Goal: Information Seeking & Learning: Check status

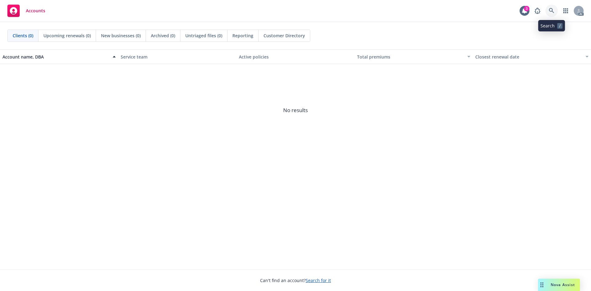
click at [548, 10] on icon at bounding box center [551, 11] width 6 height 6
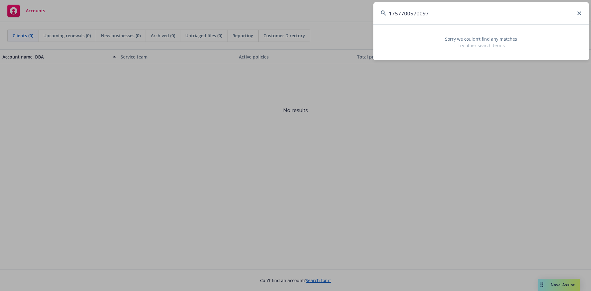
drag, startPoint x: 442, startPoint y: 10, endPoint x: 366, endPoint y: 11, distance: 76.0
click at [366, 11] on div "1757700570097 Sorry we couldn’t find any matches Try other search terms" at bounding box center [295, 145] width 591 height 291
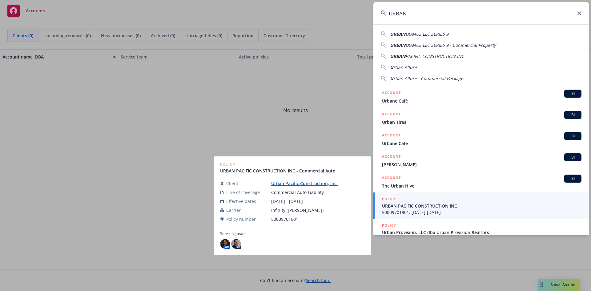
type input "URBAN"
click at [422, 211] on span "50009701901, [DATE]-[DATE]" at bounding box center [481, 212] width 199 height 6
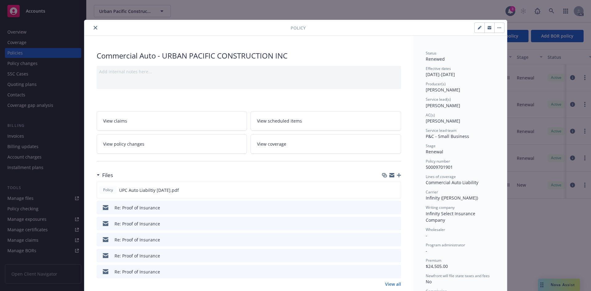
drag, startPoint x: 93, startPoint y: 28, endPoint x: 98, endPoint y: 28, distance: 4.3
click at [94, 28] on icon "close" at bounding box center [96, 28] width 4 height 4
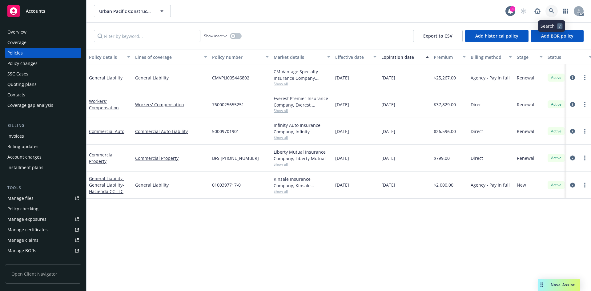
click at [552, 12] on icon at bounding box center [550, 10] width 5 height 5
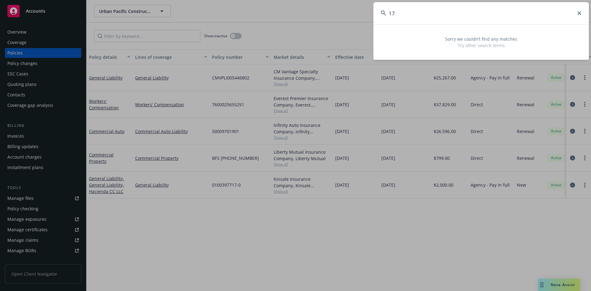
type input "1"
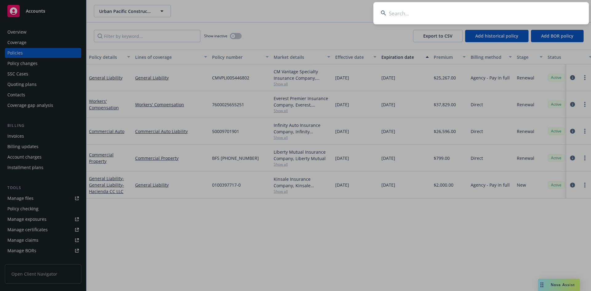
click at [397, 16] on input at bounding box center [480, 13] width 215 height 22
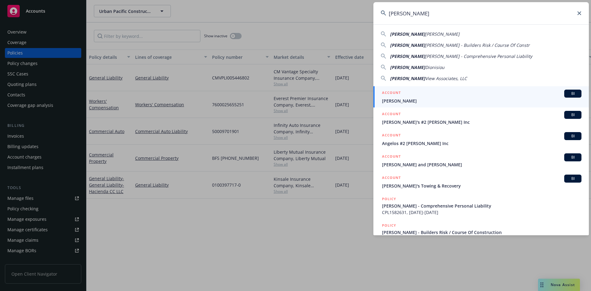
drag, startPoint x: 417, startPoint y: 12, endPoint x: 360, endPoint y: 9, distance: 57.0
click at [362, 10] on div "[PERSON_NAME] [PERSON_NAME] - Builders Risk / Course Of Constr [PERSON_NAME] - …" at bounding box center [295, 145] width 591 height 291
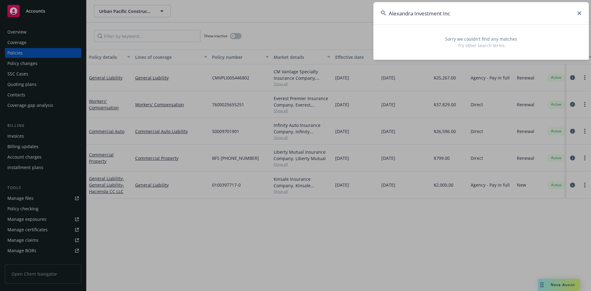
type input "Alexandra Investment Inc"
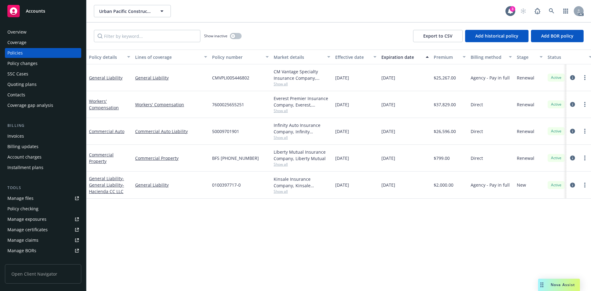
drag, startPoint x: 351, startPoint y: 221, endPoint x: 376, endPoint y: 105, distance: 118.6
click at [551, 11] on icon at bounding box center [551, 11] width 6 height 6
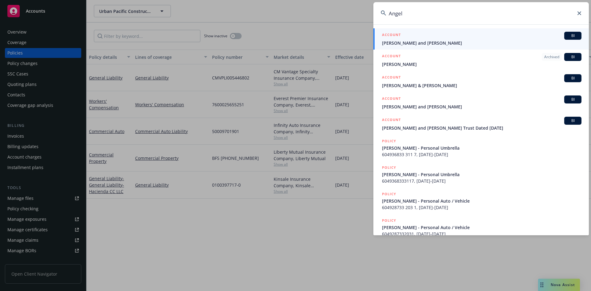
type input "[PERSON_NAME]"
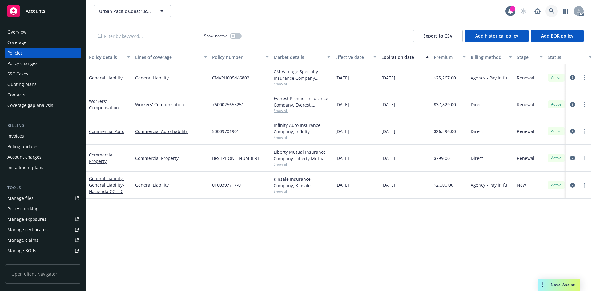
click at [550, 10] on icon at bounding box center [551, 11] width 6 height 6
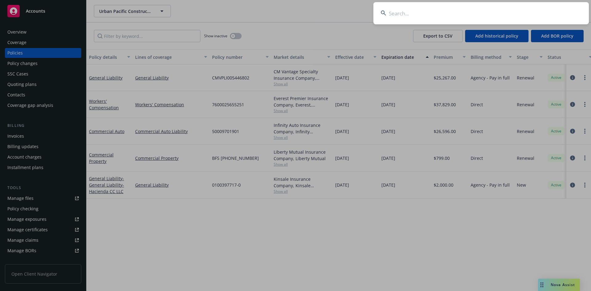
click at [414, 13] on input at bounding box center [480, 13] width 215 height 22
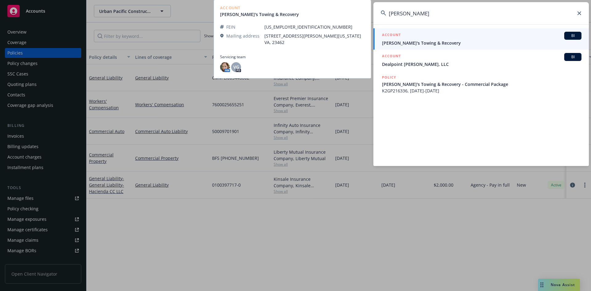
type input "[PERSON_NAME]"
click at [403, 42] on span "[PERSON_NAME]'s Towing & Recovery" at bounding box center [481, 43] width 199 height 6
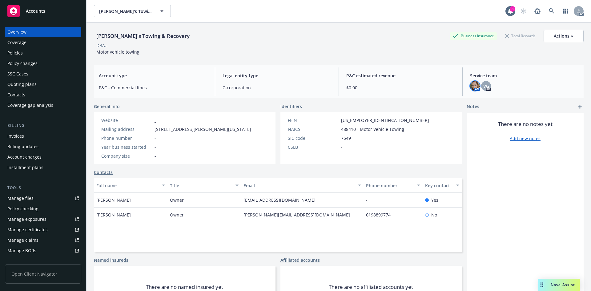
click at [470, 86] on img at bounding box center [475, 86] width 10 height 10
click at [314, 47] on div "DBA: -" at bounding box center [338, 45] width 489 height 6
click at [474, 85] on img at bounding box center [475, 86] width 10 height 10
click at [483, 86] on span "VG" at bounding box center [486, 86] width 6 height 6
drag, startPoint x: 244, startPoint y: 62, endPoint x: 259, endPoint y: 21, distance: 43.6
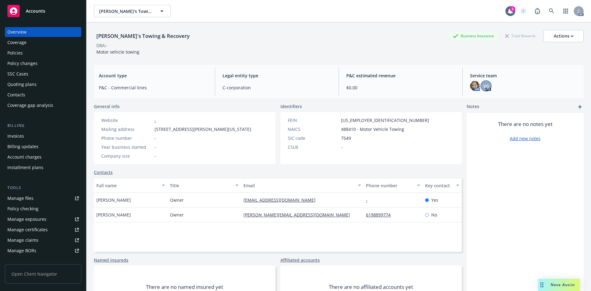
click at [244, 61] on div "[PERSON_NAME]'s Towing & Recovery Business Insurance Total Rewards Actions DBA:…" at bounding box center [338, 163] width 489 height 283
click at [473, 87] on img at bounding box center [475, 86] width 10 height 10
click at [486, 85] on div "VG" at bounding box center [486, 86] width 10 height 10
click at [483, 86] on span "VG" at bounding box center [486, 86] width 6 height 6
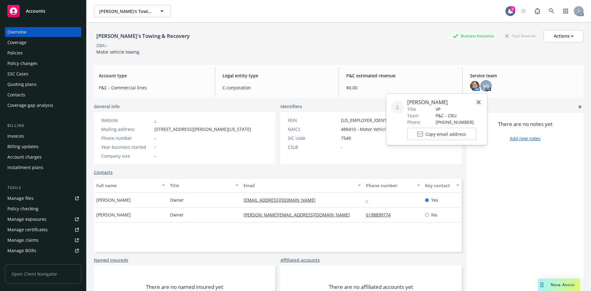
click at [477, 102] on icon "close" at bounding box center [478, 102] width 4 height 4
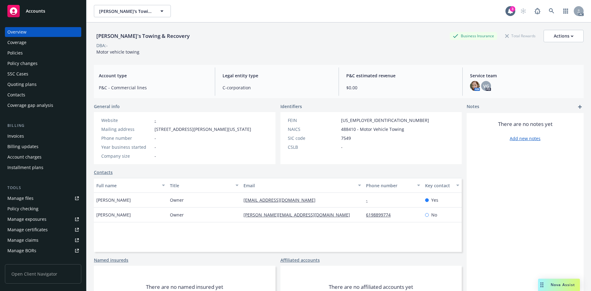
click at [369, 54] on div "[PERSON_NAME]'s Towing & Recovery Business Insurance Total Rewards Actions DBA:…" at bounding box center [338, 42] width 489 height 25
click at [545, 14] on link at bounding box center [551, 11] width 12 height 12
click at [548, 10] on icon at bounding box center [550, 10] width 5 height 5
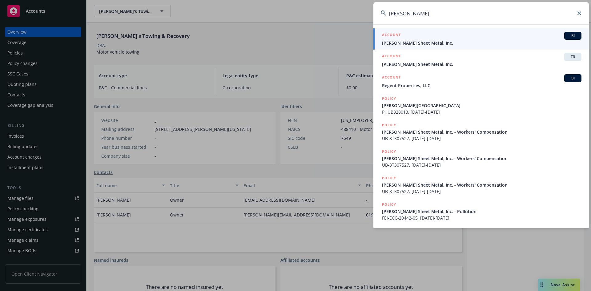
type input "[PERSON_NAME]"
click at [407, 43] on span "[PERSON_NAME] Sheet Metal, Inc." at bounding box center [481, 43] width 199 height 6
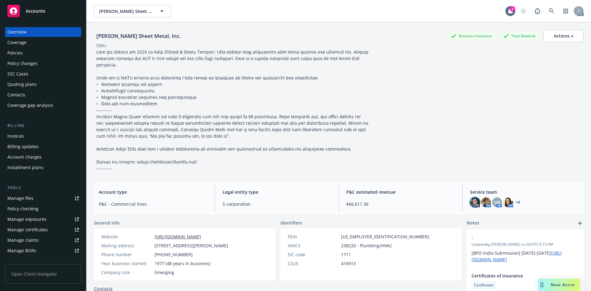
click at [473, 202] on img at bounding box center [475, 202] width 10 height 10
click at [481, 201] on img at bounding box center [486, 202] width 10 height 10
drag, startPoint x: 387, startPoint y: 121, endPoint x: 395, endPoint y: 120, distance: 8.1
click at [388, 121] on div "[PERSON_NAME] Sheet Metal, Inc. Business Insurance Total Rewards Actions DBA: -" at bounding box center [338, 101] width 489 height 142
click at [548, 9] on icon at bounding box center [550, 10] width 5 height 5
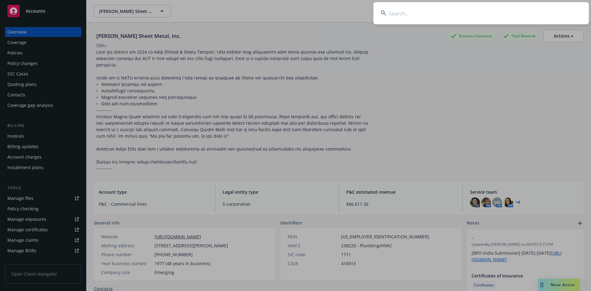
drag, startPoint x: 462, startPoint y: 12, endPoint x: 458, endPoint y: 12, distance: 3.7
click at [460, 12] on input at bounding box center [480, 13] width 215 height 22
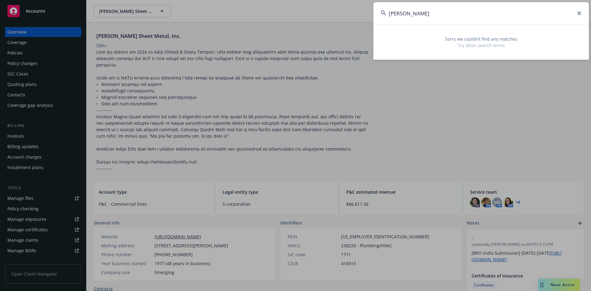
drag, startPoint x: 394, startPoint y: 17, endPoint x: 331, endPoint y: 12, distance: 62.7
click at [332, 12] on div "[PERSON_NAME] Sorry we couldn’t find any matches Try other search terms" at bounding box center [295, 145] width 591 height 291
type input "i"
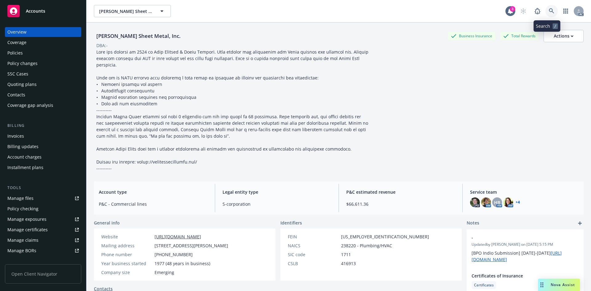
click at [548, 12] on icon at bounding box center [551, 11] width 6 height 6
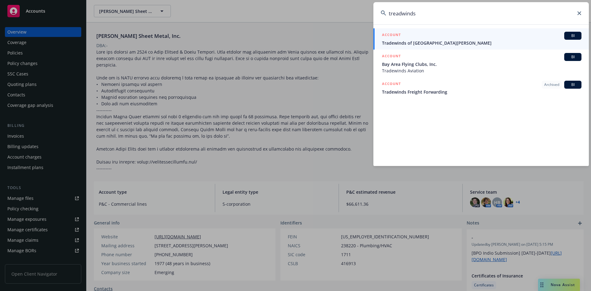
type input "treadwinds"
click at [410, 43] on span "Tradewinds of [GEOGRAPHIC_DATA][PERSON_NAME]" at bounding box center [481, 43] width 199 height 6
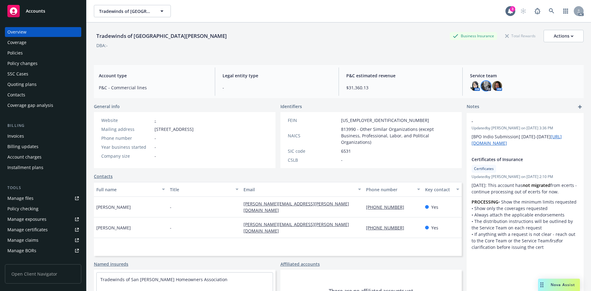
click at [482, 84] on img at bounding box center [486, 86] width 10 height 10
click at [493, 85] on img at bounding box center [497, 86] width 10 height 10
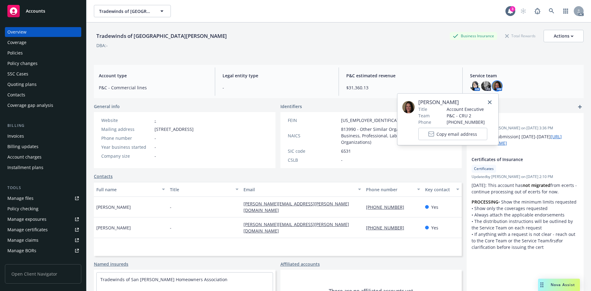
click at [479, 99] on span "[PERSON_NAME]" at bounding box center [452, 101] width 69 height 7
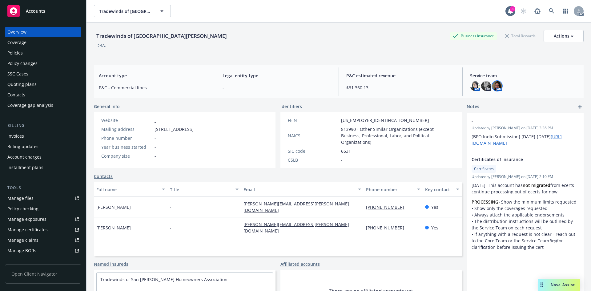
click at [392, 59] on div "Tradewinds of San [PERSON_NAME] Business Insurance Total Rewards Actions DBA: -" at bounding box center [338, 41] width 489 height 38
click at [200, 11] on div "Tradewinds of San [PERSON_NAME] Tradewinds of [GEOGRAPHIC_DATA][PERSON_NAME]" at bounding box center [299, 11] width 411 height 12
click at [233, 18] on div "Tradewinds of San [PERSON_NAME] Tradewinds of [GEOGRAPHIC_DATA][PERSON_NAME] 3 …" at bounding box center [338, 11] width 504 height 22
click at [548, 12] on icon at bounding box center [550, 10] width 5 height 5
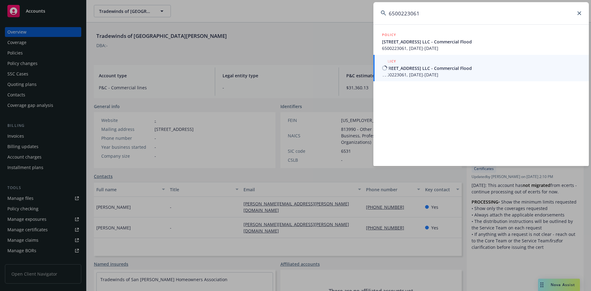
type input "6500223061"
click at [423, 73] on span "6500223061, [DATE]-[DATE]" at bounding box center [481, 74] width 199 height 6
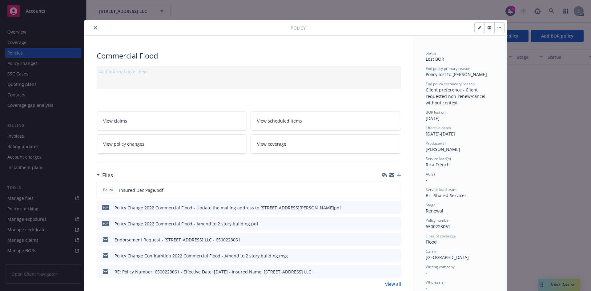
scroll to position [31, 0]
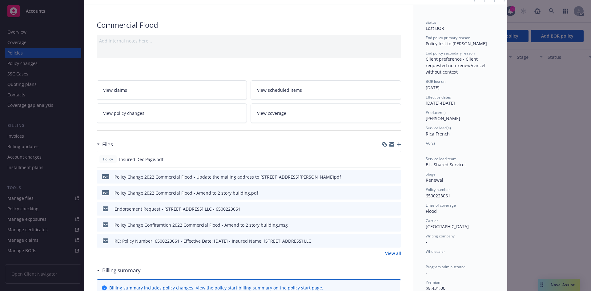
click at [444, 198] on span "6500223061" at bounding box center [437, 196] width 25 height 6
click at [447, 197] on span "6500223061" at bounding box center [437, 196] width 25 height 6
click at [439, 117] on span "[PERSON_NAME]" at bounding box center [442, 118] width 34 height 6
click at [440, 127] on span "Service lead(s)" at bounding box center [437, 127] width 25 height 5
click at [440, 130] on div "Service lead(s) [PERSON_NAME]" at bounding box center [459, 131] width 69 height 12
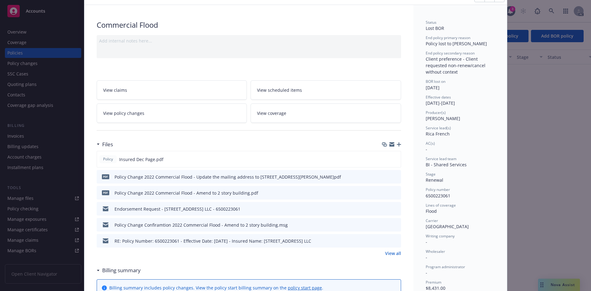
click at [446, 130] on div "Service lead(s) [PERSON_NAME]" at bounding box center [459, 131] width 69 height 12
click at [445, 134] on span "Rica French" at bounding box center [437, 134] width 24 height 6
click at [442, 126] on span "Service lead(s)" at bounding box center [437, 127] width 25 height 5
click at [443, 133] on span "Rica French" at bounding box center [437, 134] width 24 height 6
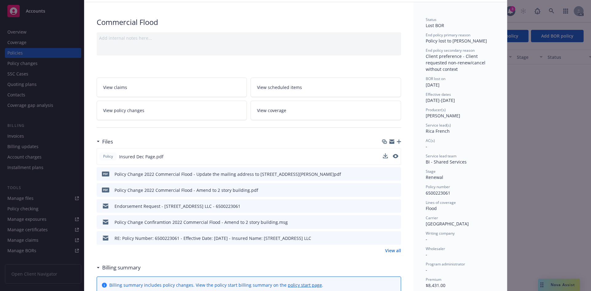
scroll to position [0, 0]
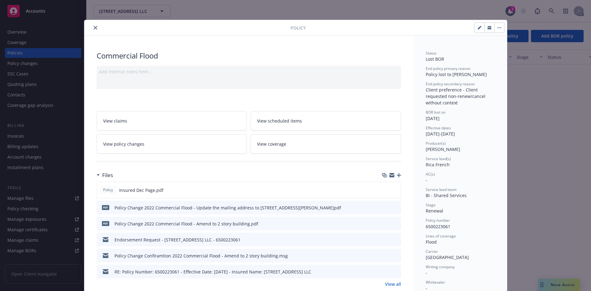
click at [452, 15] on div "Policy Commercial Flood Add internal notes here... View claims View scheduled i…" at bounding box center [295, 145] width 591 height 291
click at [578, 122] on div "Policy Commercial Flood Add internal notes here... View claims View scheduled i…" at bounding box center [295, 145] width 591 height 291
click at [521, 130] on div "Policy Commercial Flood Add internal notes here... View claims View scheduled i…" at bounding box center [295, 145] width 591 height 291
click at [94, 28] on icon "close" at bounding box center [96, 28] width 4 height 4
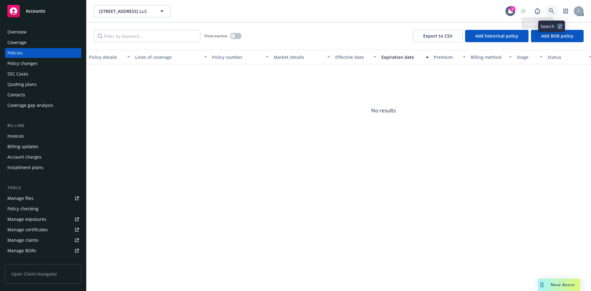
click at [550, 10] on icon at bounding box center [551, 11] width 6 height 6
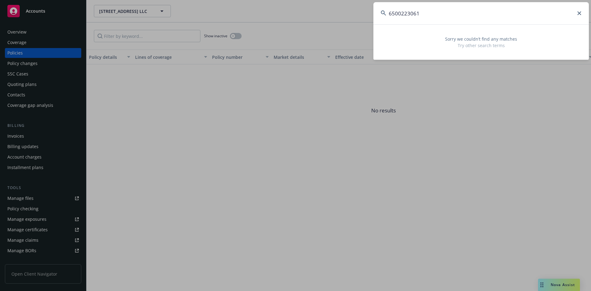
type input "6500223061"
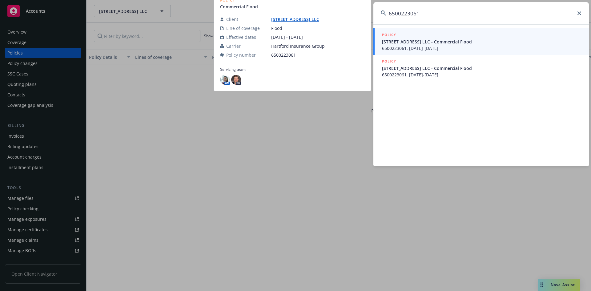
click at [429, 46] on span "6500223061, [DATE]-[DATE]" at bounding box center [481, 48] width 199 height 6
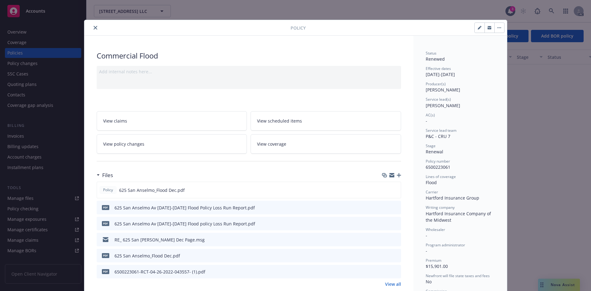
click at [456, 105] on div "Service lead(s) [PERSON_NAME]" at bounding box center [459, 103] width 69 height 12
click at [92, 26] on button "close" at bounding box center [95, 27] width 7 height 7
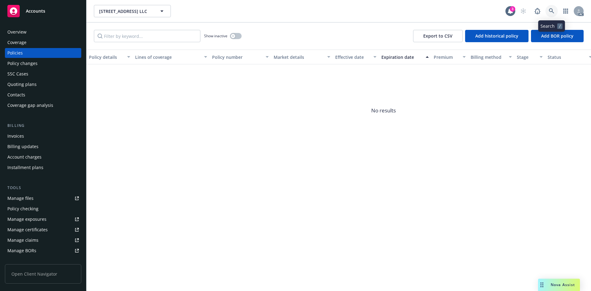
click at [550, 9] on icon at bounding box center [550, 10] width 5 height 5
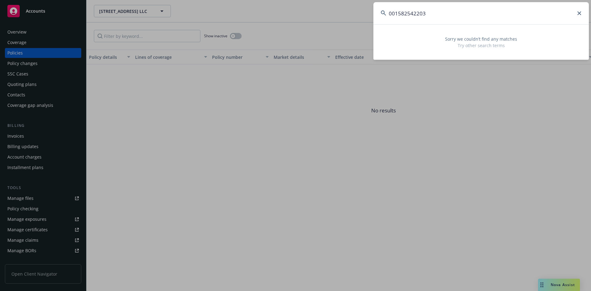
type input "001582542203"
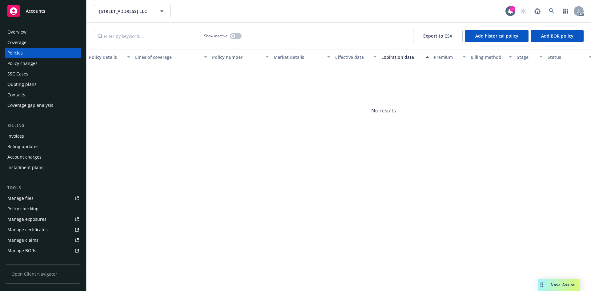
drag, startPoint x: 319, startPoint y: 51, endPoint x: 280, endPoint y: 41, distance: 39.7
click at [553, 13] on icon at bounding box center [550, 10] width 5 height 5
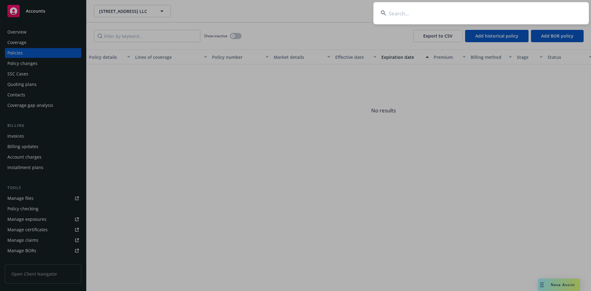
drag, startPoint x: 401, startPoint y: 15, endPoint x: 403, endPoint y: 11, distance: 4.3
click at [402, 14] on input at bounding box center [480, 13] width 215 height 22
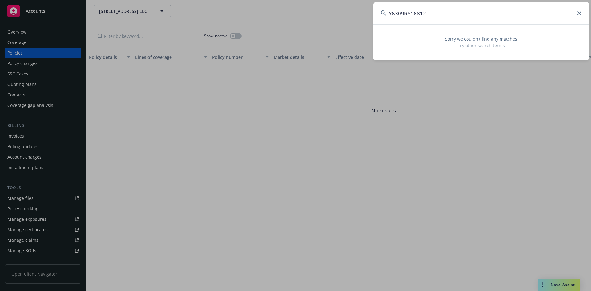
drag, startPoint x: 395, startPoint y: 14, endPoint x: 350, endPoint y: 14, distance: 45.5
click at [352, 14] on div "Y6309R616812 Sorry we couldn’t find any matches Try other search terms" at bounding box center [295, 145] width 591 height 291
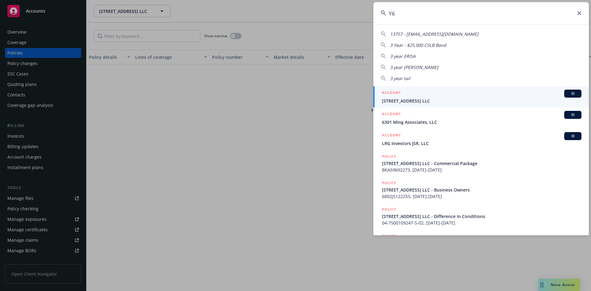
type input "Y"
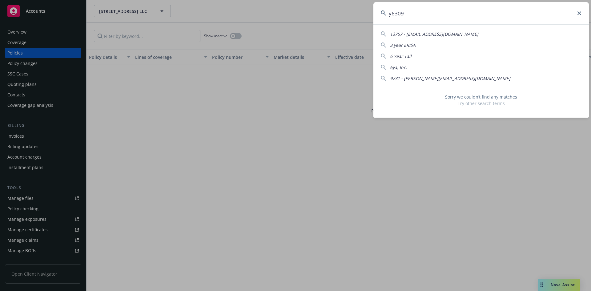
type input "y6309R"
